Goal: Obtain resource: Download file/media

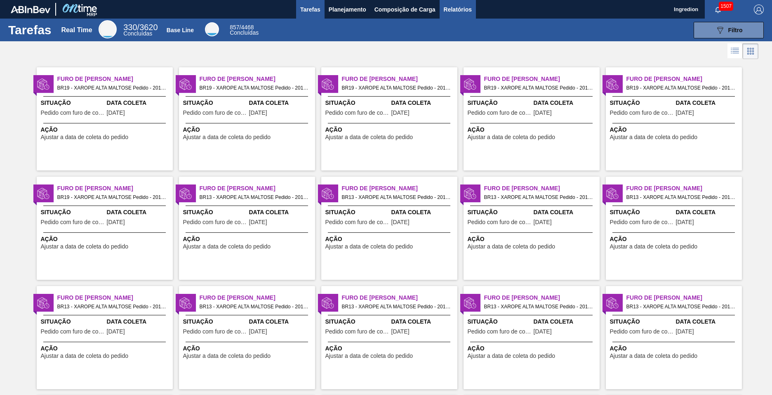
click at [457, 9] on span "Relatórios" at bounding box center [458, 10] width 28 height 10
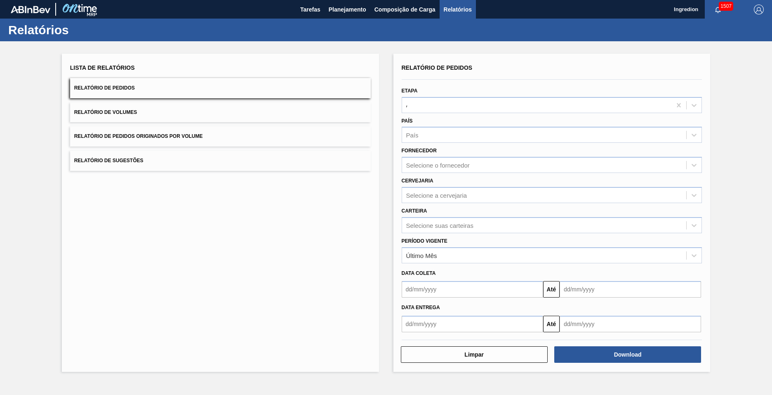
type input "Aguardando Faturamento"
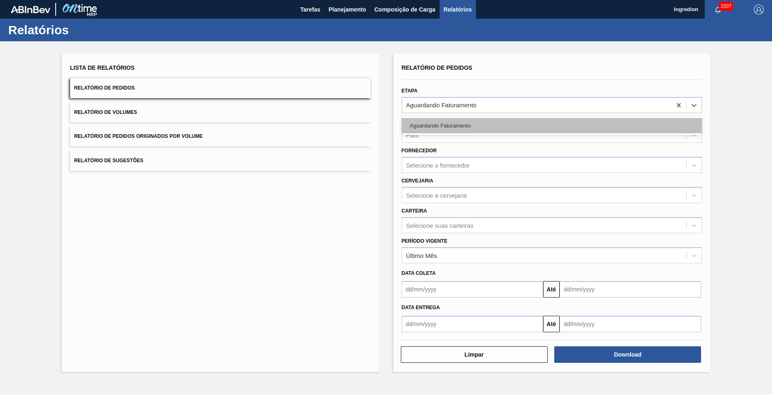
click at [551, 125] on div "Aguardando Faturamento" at bounding box center [552, 125] width 301 height 15
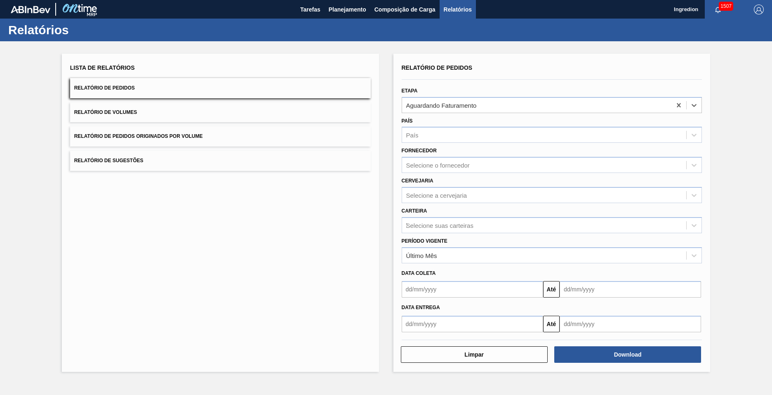
type input "Xarope"
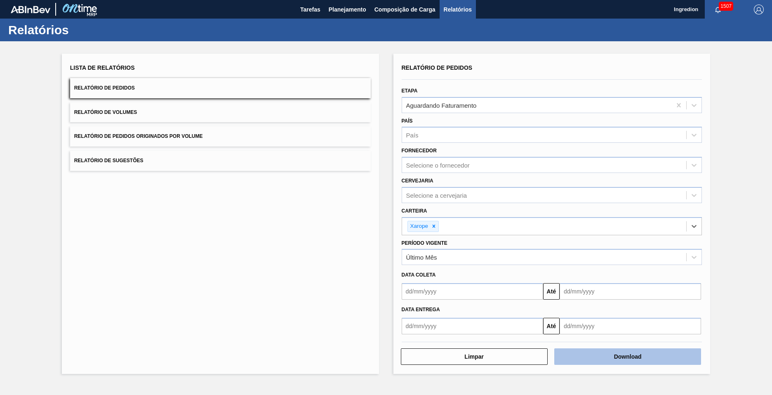
click at [628, 356] on button "Download" at bounding box center [627, 356] width 147 height 16
